Goal: Complete application form

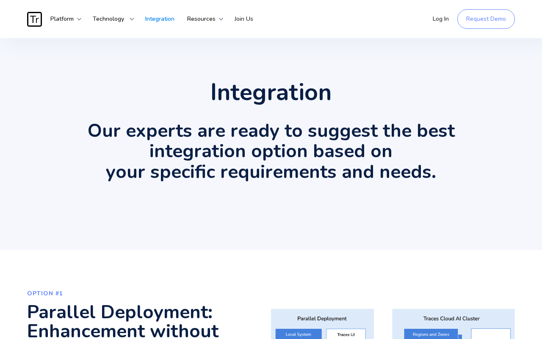
scroll to position [1418, 0]
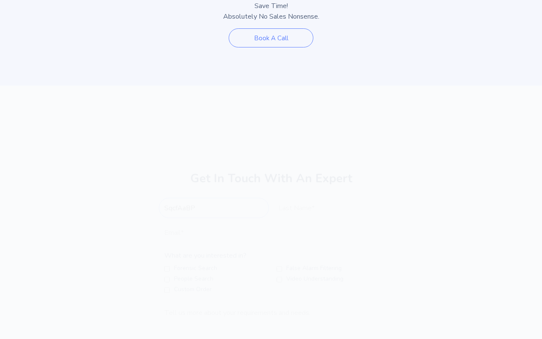
type input "SqcfAaBP"
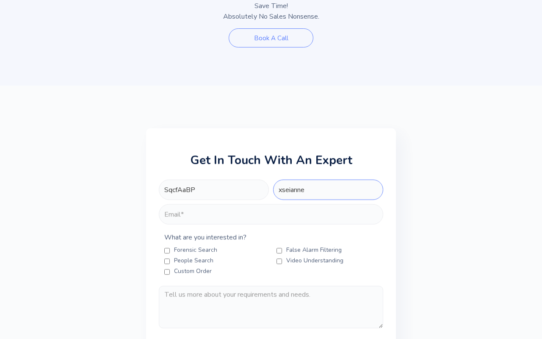
type input "xseianne"
type input "CYA"
click at [279, 247] on Filtering "False Alarm Filtering" at bounding box center [280, 250] width 6 height 7
checkbox Filtering "true"
click at [279, 258] on Anonymization "Video Understanding" at bounding box center [280, 261] width 6 height 7
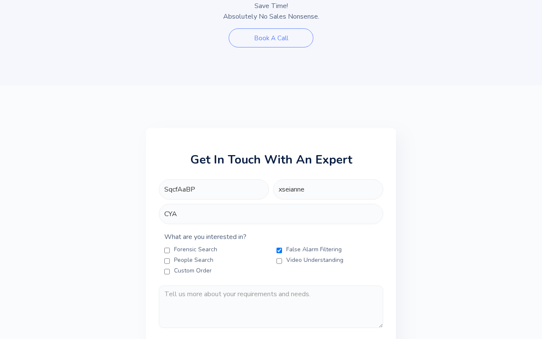
checkbox Anonymization "true"
click at [167, 268] on Order "Custom Order" at bounding box center [167, 271] width 6 height 7
checkbox Order "true"
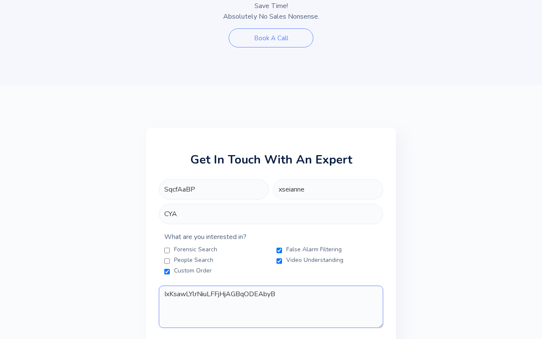
scroll to position [1420, 0]
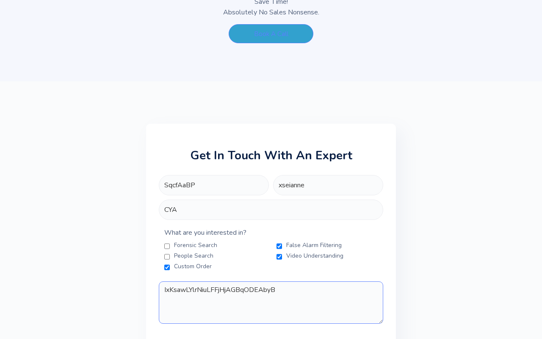
type textarea "IxKsawLYlrNiuLFFjHjAGBqODEAbyB"
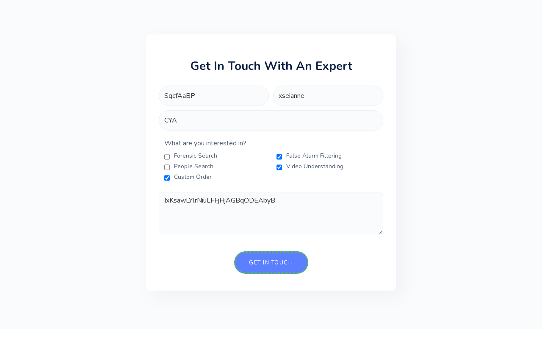
click at [271, 251] on input "Get in touch" at bounding box center [271, 262] width 74 height 22
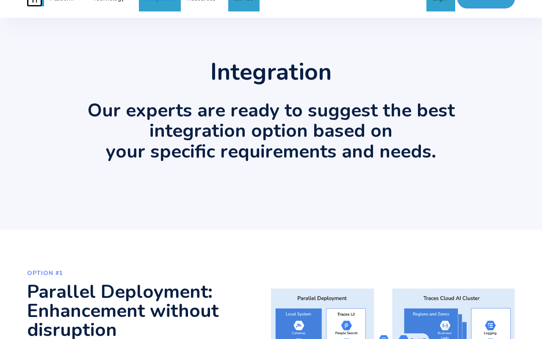
scroll to position [0, 0]
